Goal: Find specific page/section

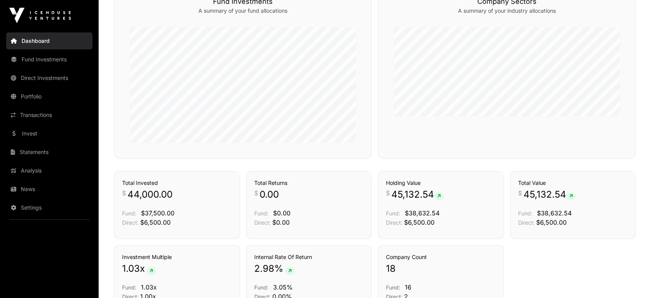
scroll to position [334, 0]
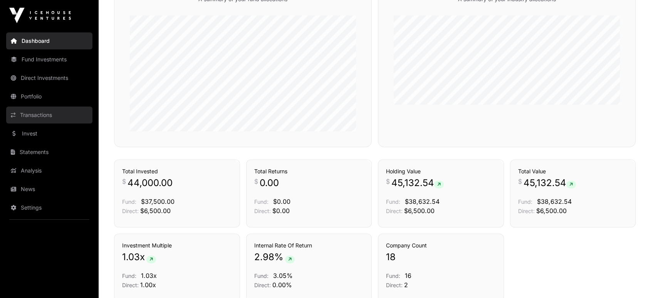
click at [29, 113] on link "Transactions" at bounding box center [49, 114] width 86 height 17
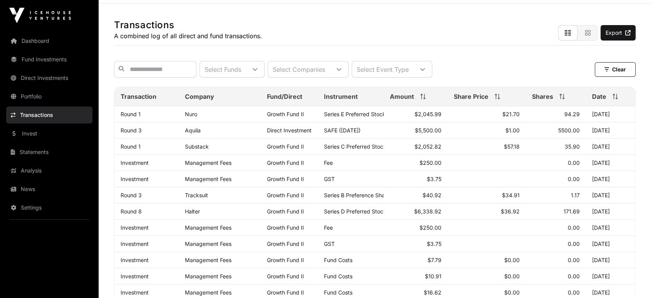
scroll to position [39, 0]
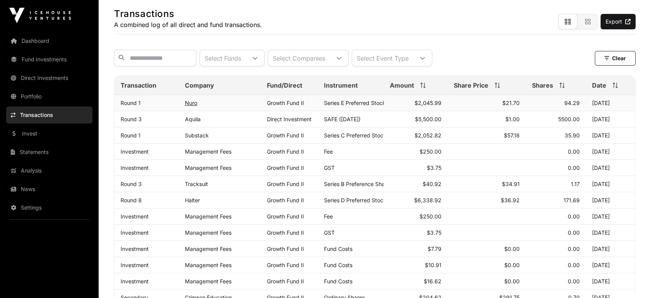
click at [191, 106] on link "Nuro" at bounding box center [191, 102] width 12 height 7
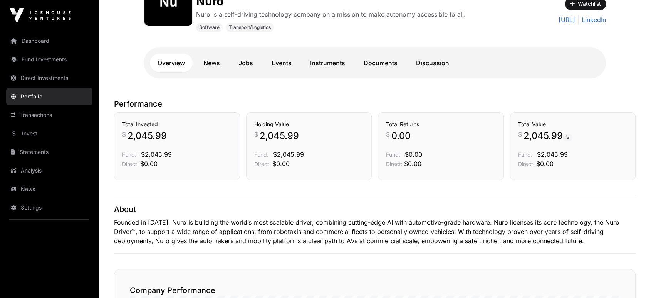
scroll to position [113, 0]
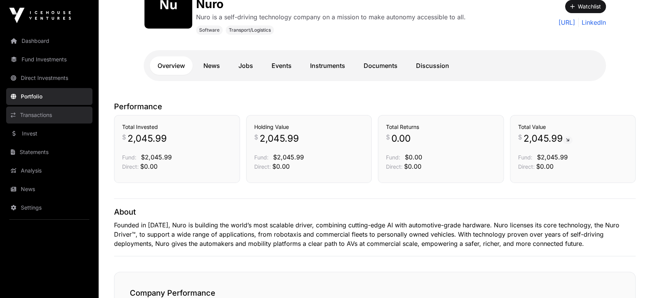
click at [51, 116] on link "Transactions" at bounding box center [49, 114] width 86 height 17
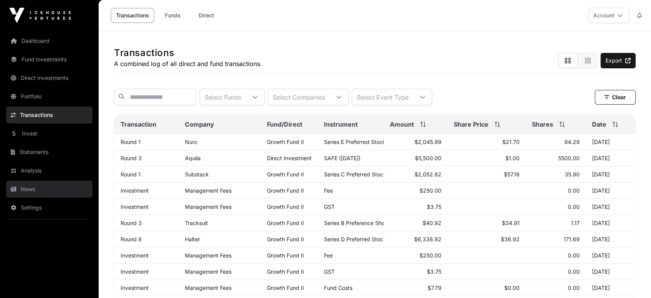
click at [37, 189] on link "News" at bounding box center [49, 188] width 86 height 17
